Goal: Task Accomplishment & Management: Use online tool/utility

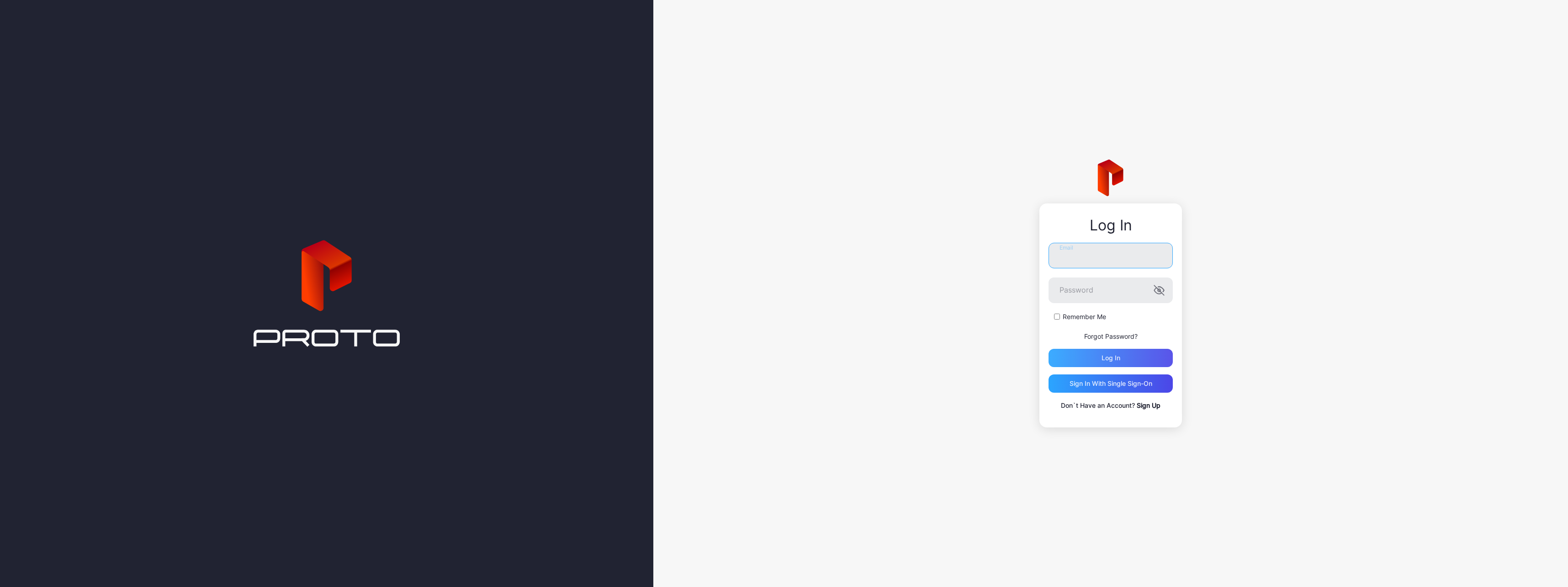
type input "**********"
click at [1089, 354] on div "Log in" at bounding box center [1111, 358] width 124 height 19
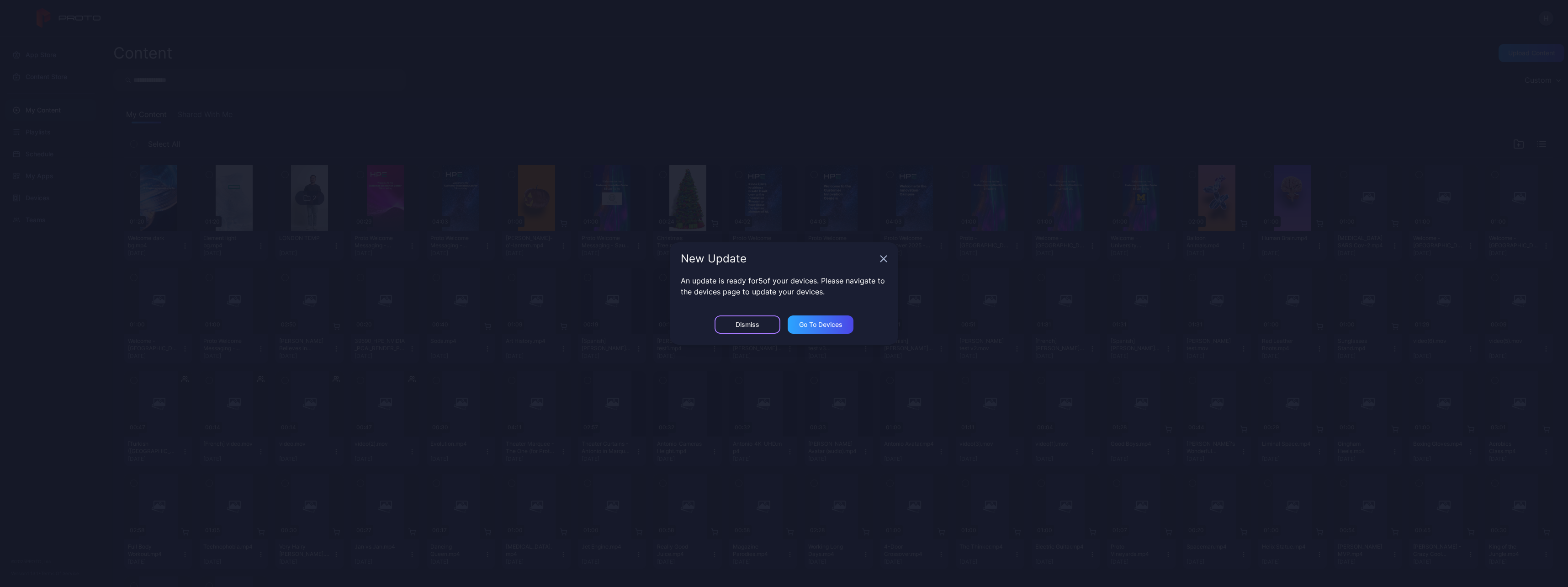
click at [743, 323] on div "Dismiss" at bounding box center [747, 324] width 24 height 7
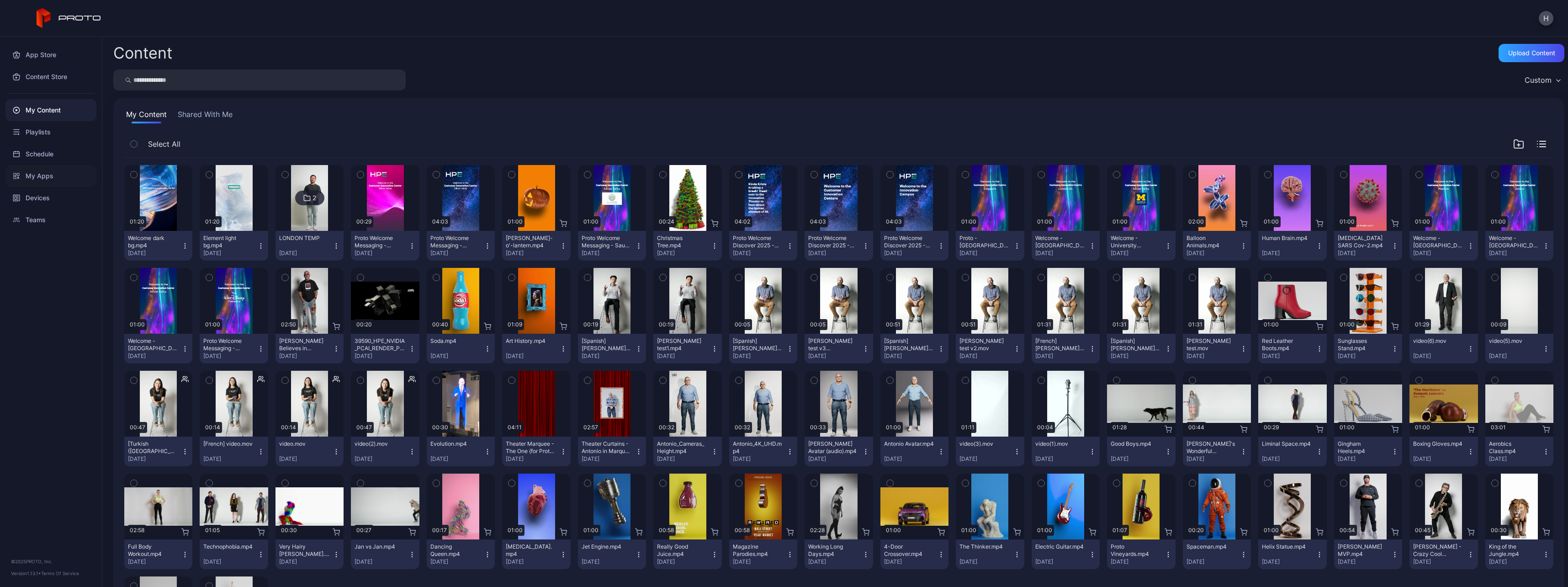
click at [56, 172] on div "My Apps" at bounding box center [51, 176] width 91 height 22
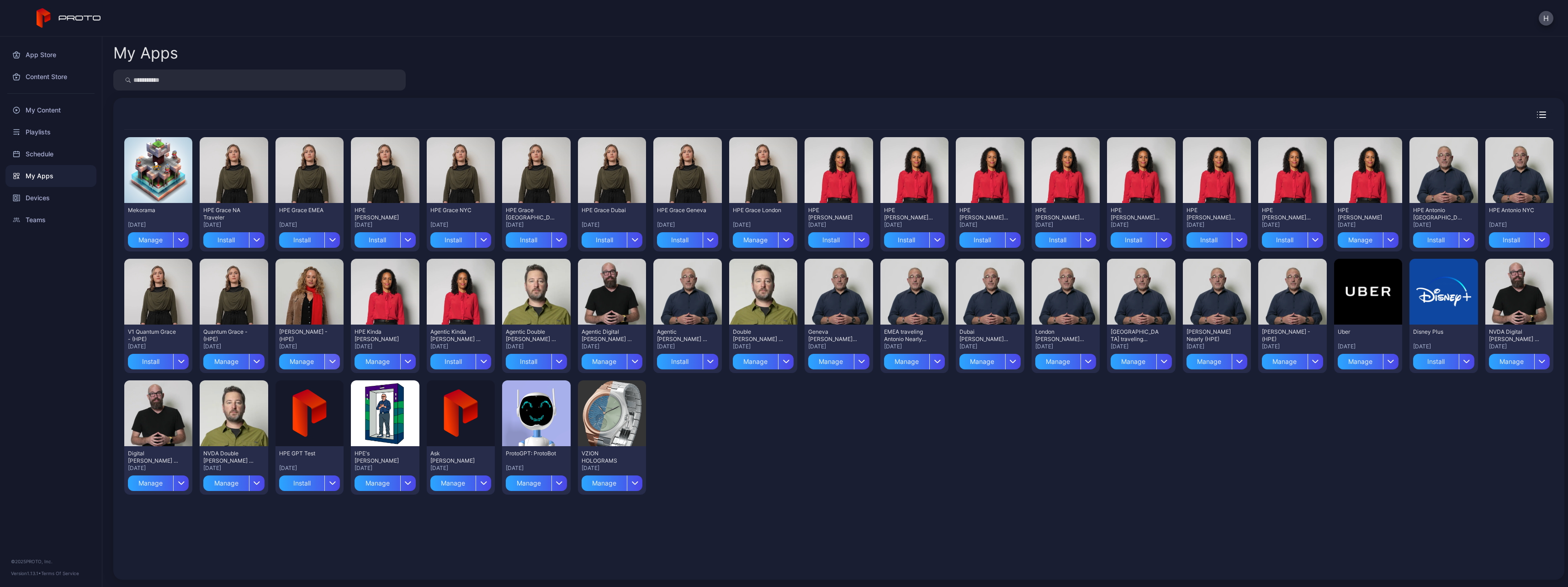
click at [329, 364] on div "button" at bounding box center [332, 362] width 15 height 15
click at [324, 388] on button "Install" at bounding box center [308, 389] width 78 height 29
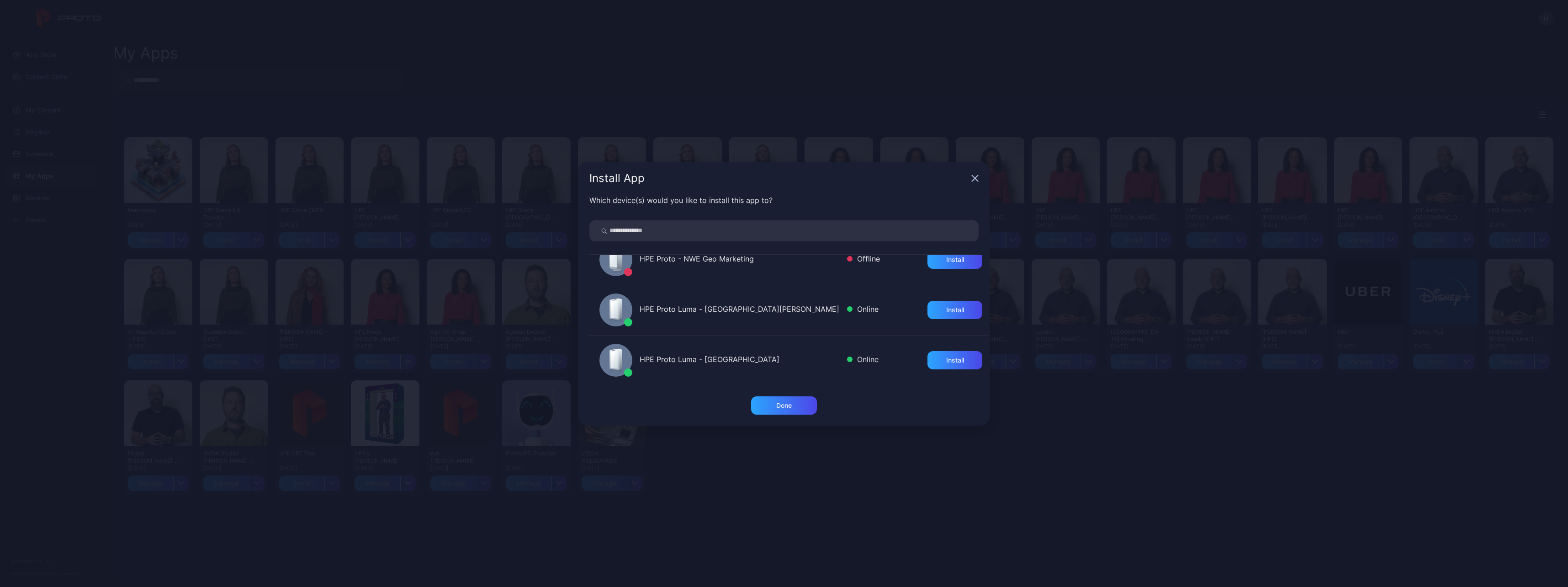
scroll to position [275, 0]
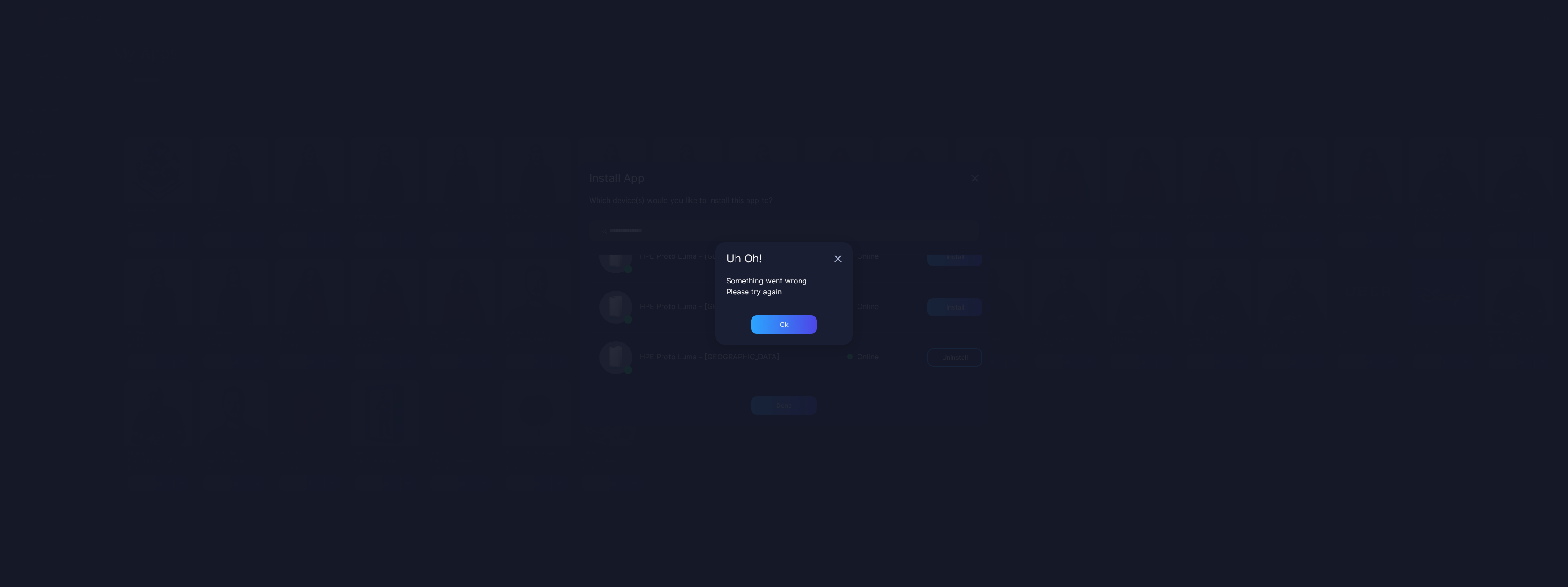
click at [838, 254] on div "Uh Oh!" at bounding box center [784, 258] width 137 height 33
click at [839, 258] on icon "button" at bounding box center [838, 258] width 7 height 7
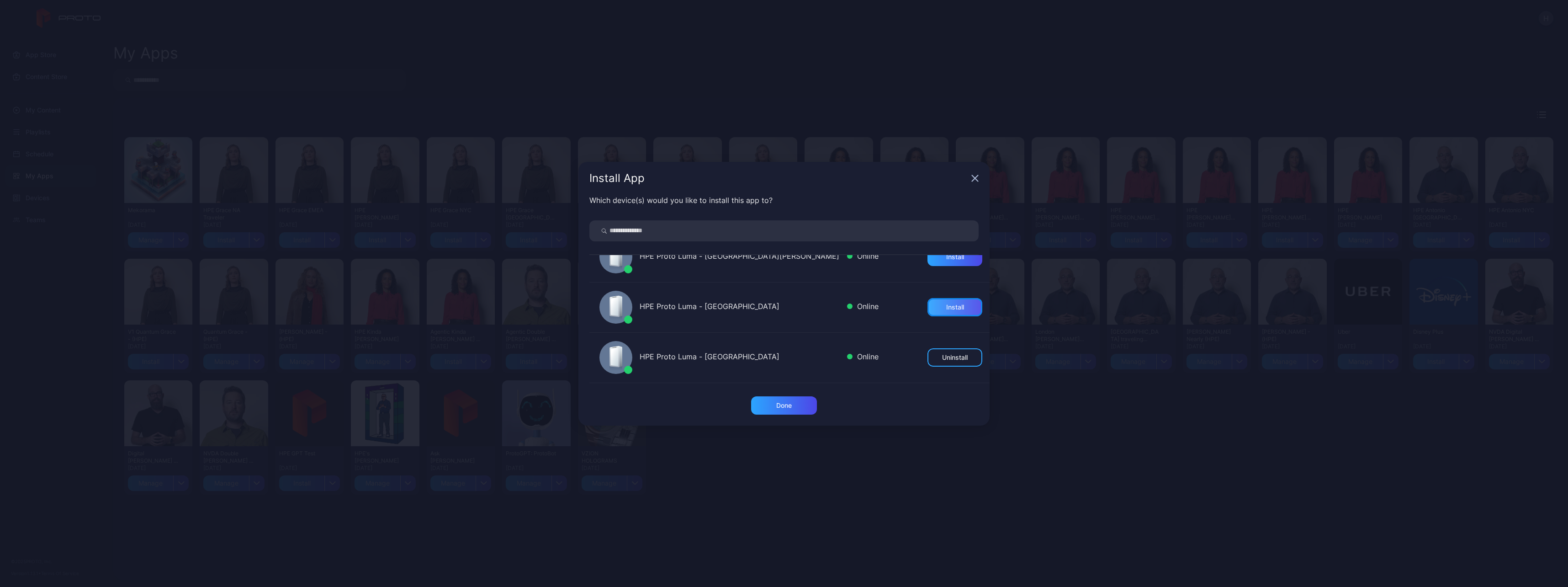
click at [932, 307] on div "Install" at bounding box center [954, 307] width 55 height 19
click at [794, 402] on div "Done" at bounding box center [784, 406] width 66 height 19
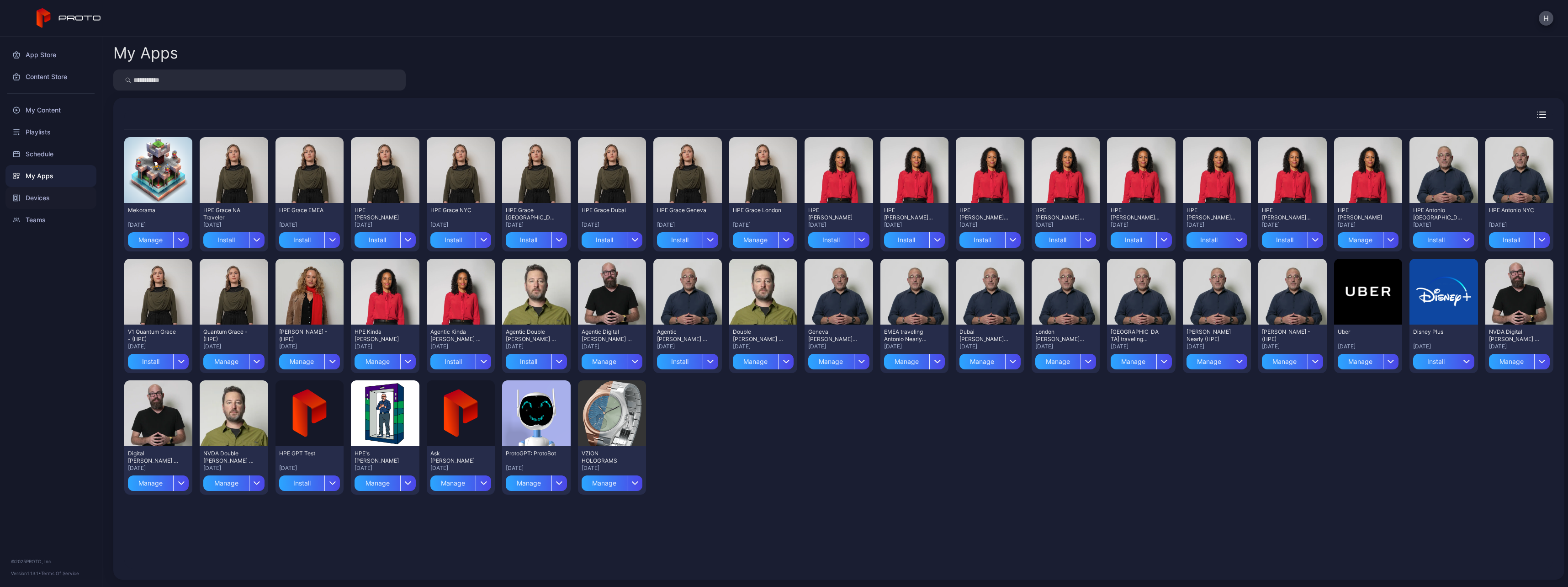
click at [46, 193] on div "Devices" at bounding box center [51, 198] width 91 height 22
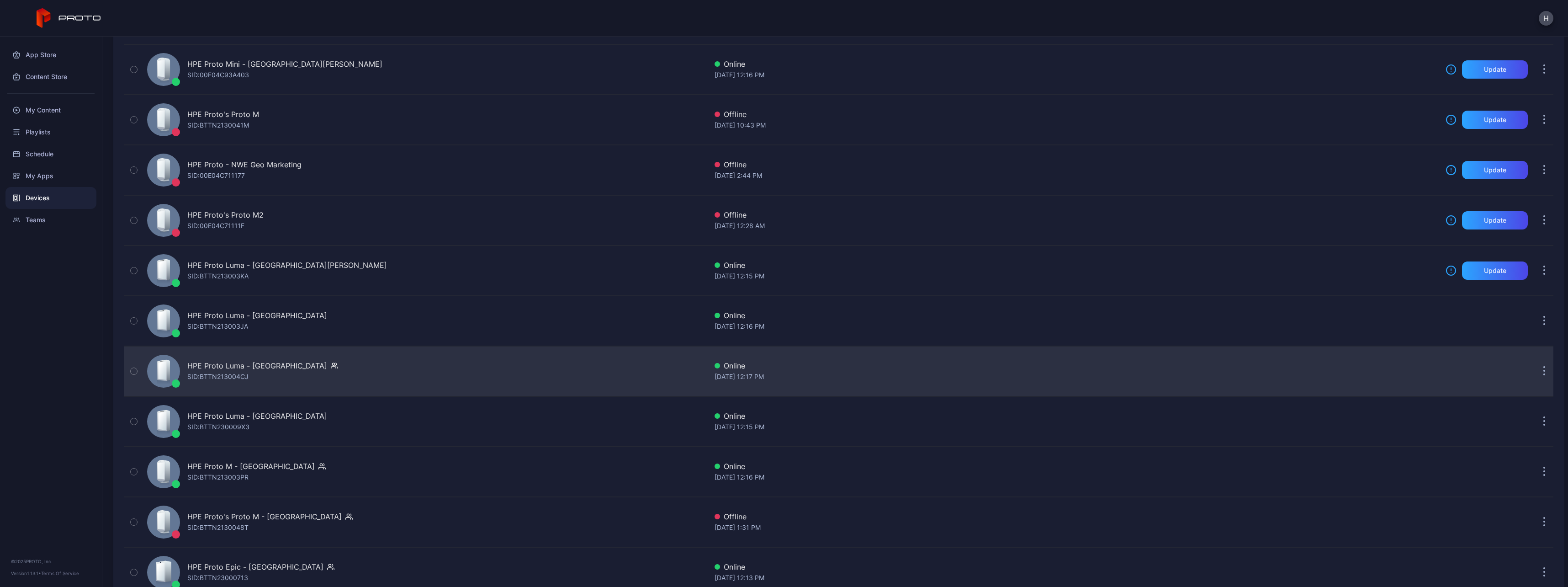
scroll to position [239, 0]
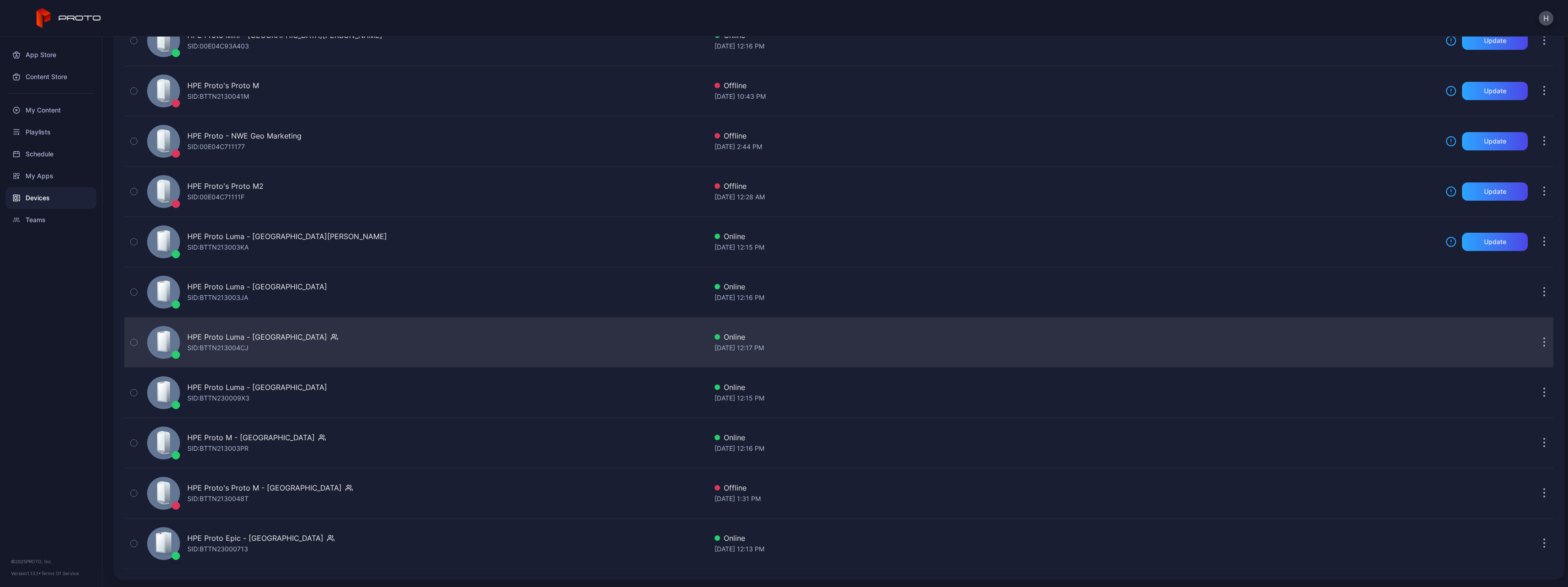
click at [298, 346] on div "HPE Proto Luma - London SID: BTTN213004CJ" at bounding box center [426, 342] width 564 height 46
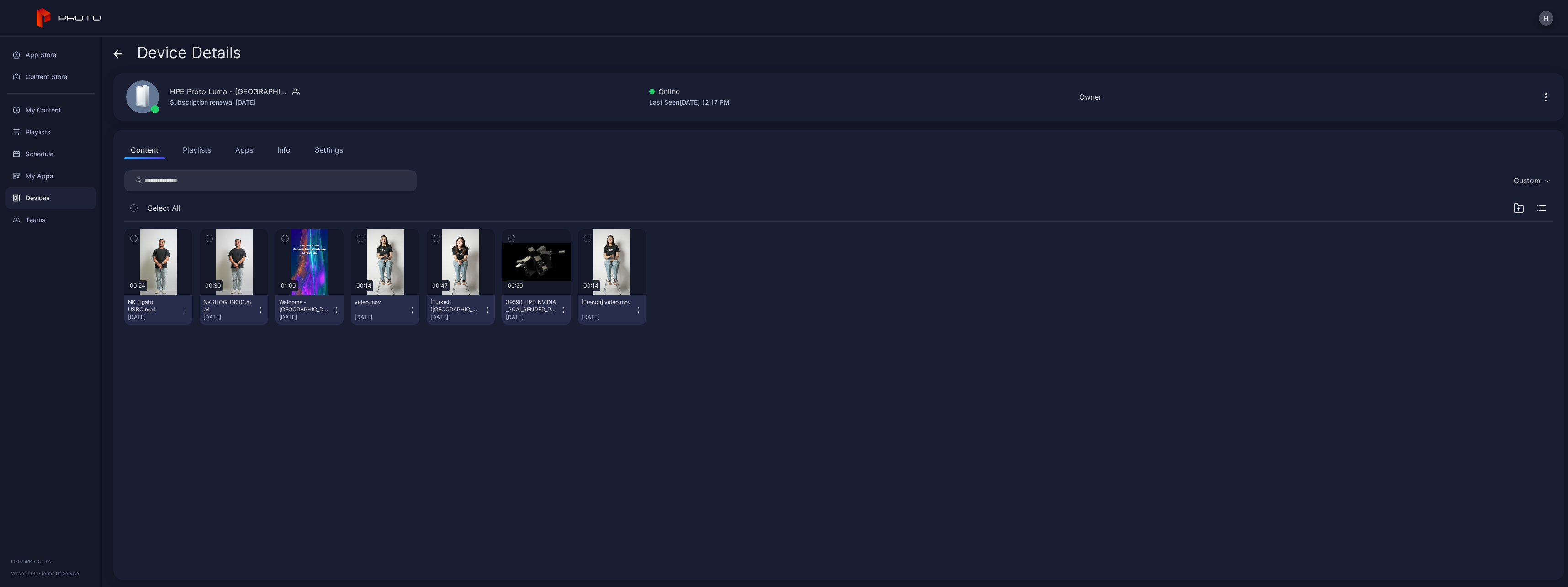
click at [239, 149] on button "Apps" at bounding box center [244, 150] width 31 height 19
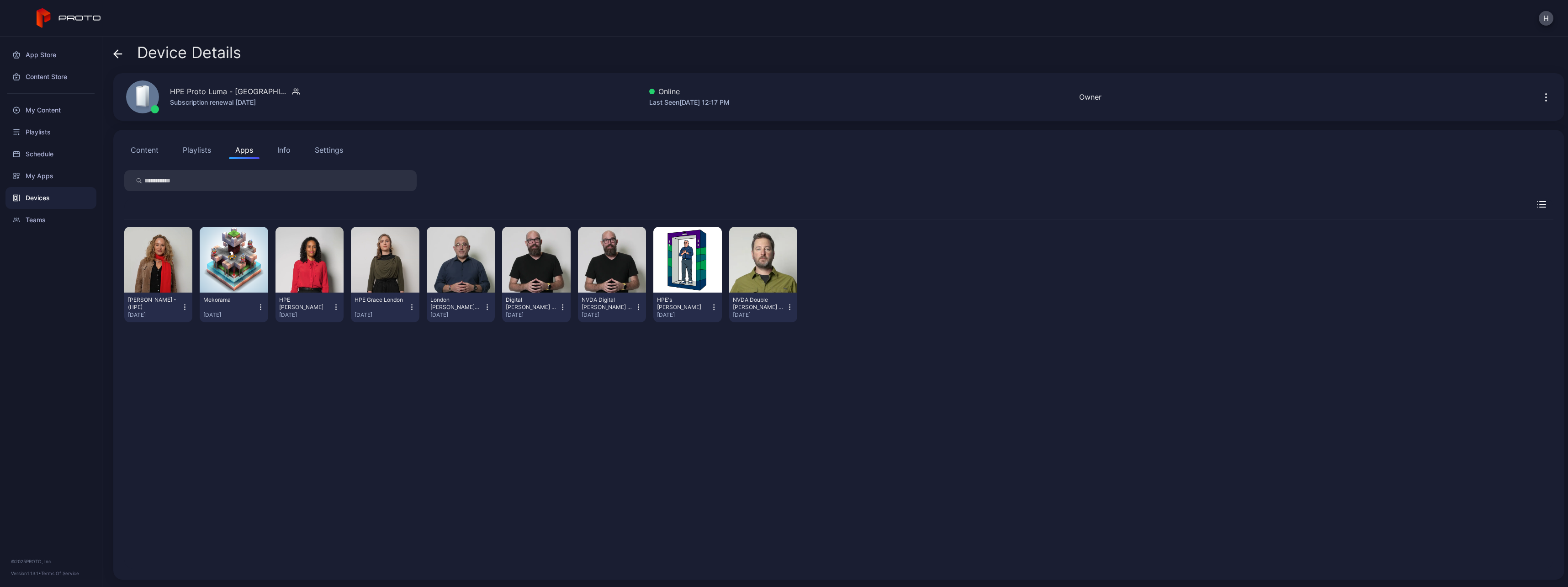
click at [168, 305] on div "Lisa Kristine - (HPE)" at bounding box center [153, 303] width 50 height 15
click at [342, 360] on div "Lisa Kristine - (HPE) Sep 30, 2025 Mekorama Sep 25, 2025 HPE Krista London Sep …" at bounding box center [838, 394] width 1429 height 350
